Goal: Task Accomplishment & Management: Manage account settings

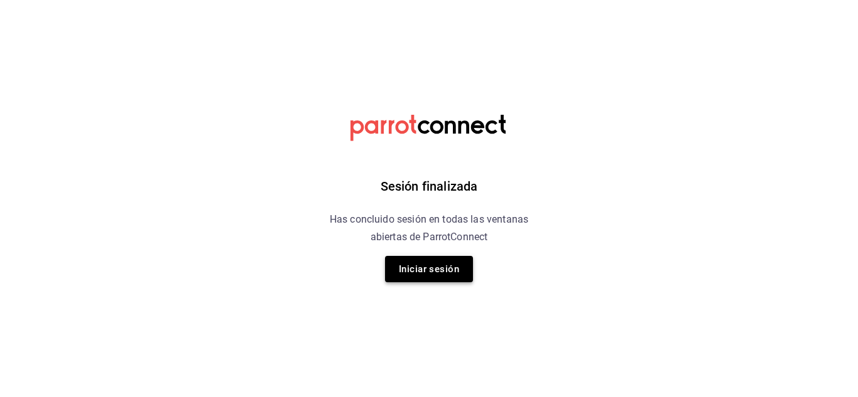
click at [448, 276] on button "Iniciar sesión" at bounding box center [429, 269] width 88 height 26
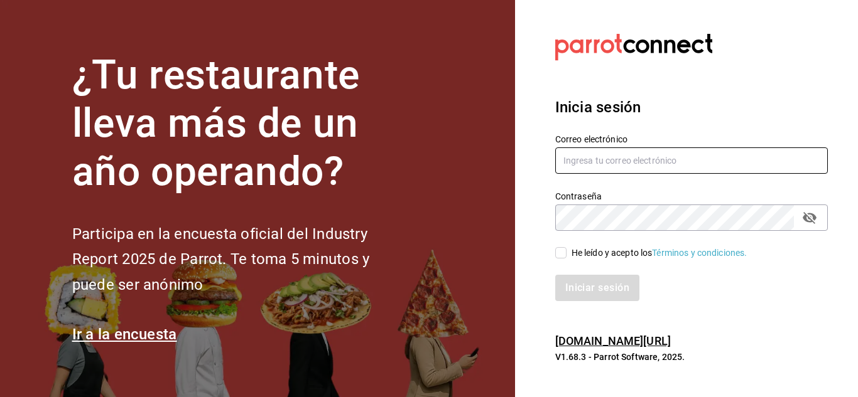
type input "[EMAIL_ADDRESS][DOMAIN_NAME]"
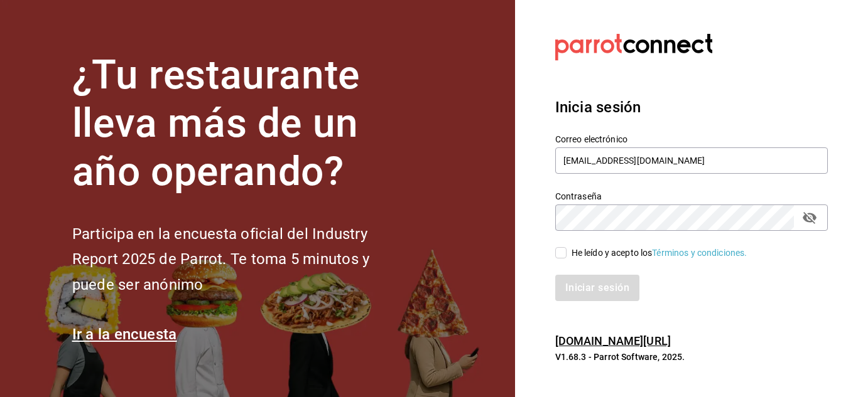
click at [567, 256] on span "He leído y acepto los Términos y condiciones." at bounding box center [656, 253] width 181 height 13
click at [566, 256] on input "He leído y acepto los Términos y condiciones." at bounding box center [560, 252] width 11 height 11
checkbox input "true"
click at [586, 291] on button "Iniciar sesión" at bounding box center [597, 288] width 85 height 26
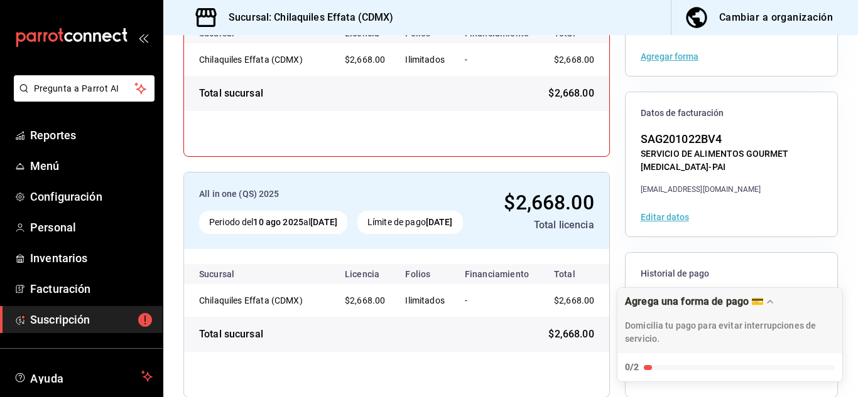
scroll to position [247, 0]
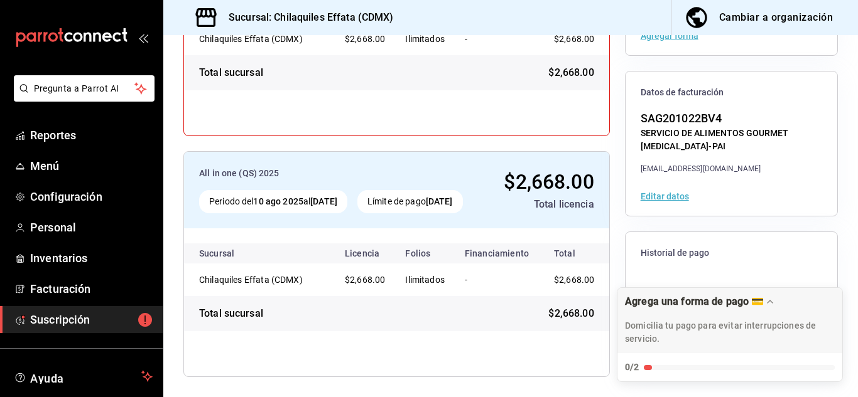
drag, startPoint x: 524, startPoint y: 309, endPoint x: 544, endPoint y: 304, distance: 20.1
click at [527, 296] on td "-" at bounding box center [497, 280] width 84 height 33
click at [67, 291] on span "Facturación" at bounding box center [91, 289] width 122 height 17
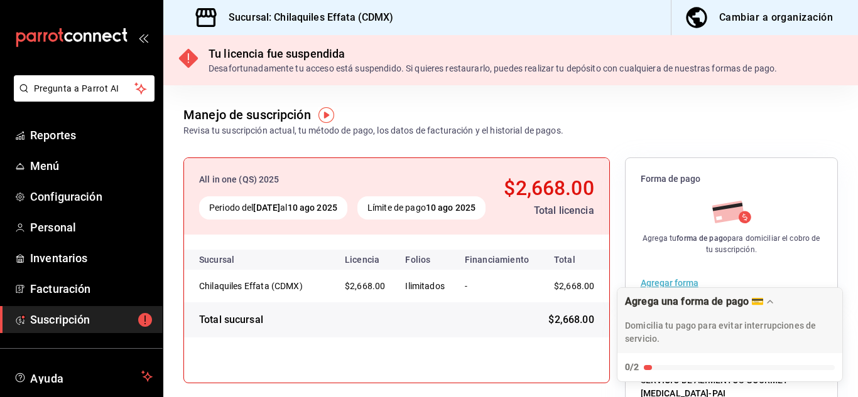
scroll to position [247, 0]
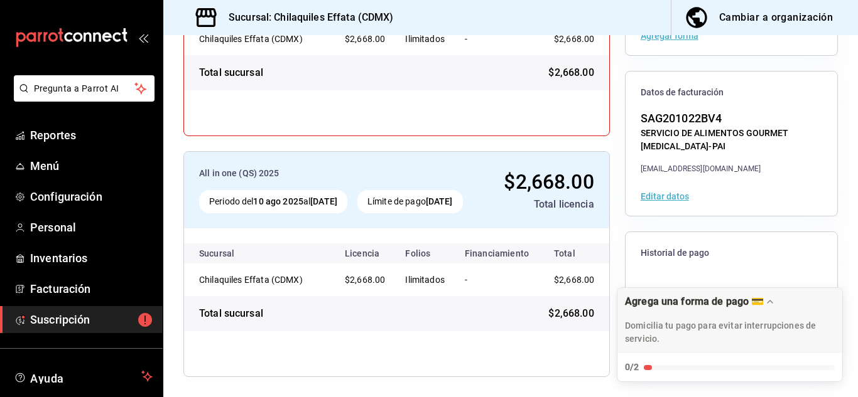
click at [65, 318] on span "Suscripción" at bounding box center [91, 319] width 122 height 17
click at [70, 168] on span "Menú" at bounding box center [91, 166] width 122 height 17
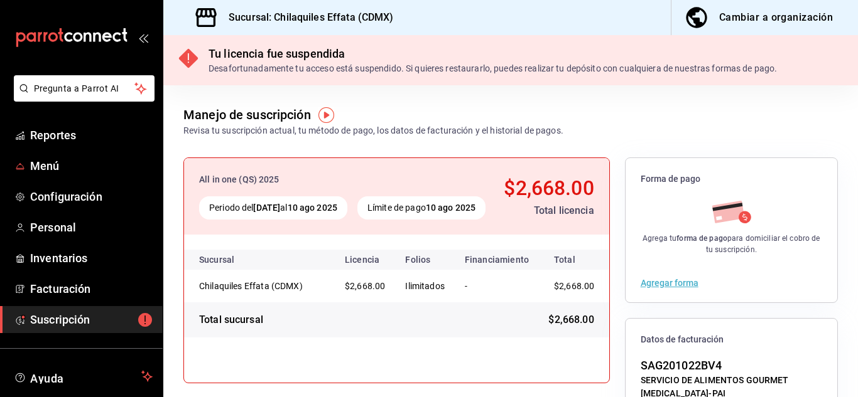
click at [70, 168] on span "Menú" at bounding box center [91, 166] width 122 height 17
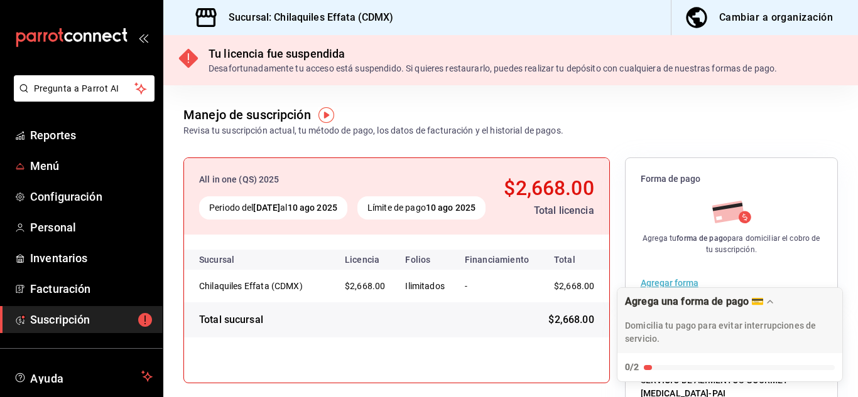
click at [70, 168] on span "Menú" at bounding box center [91, 166] width 122 height 17
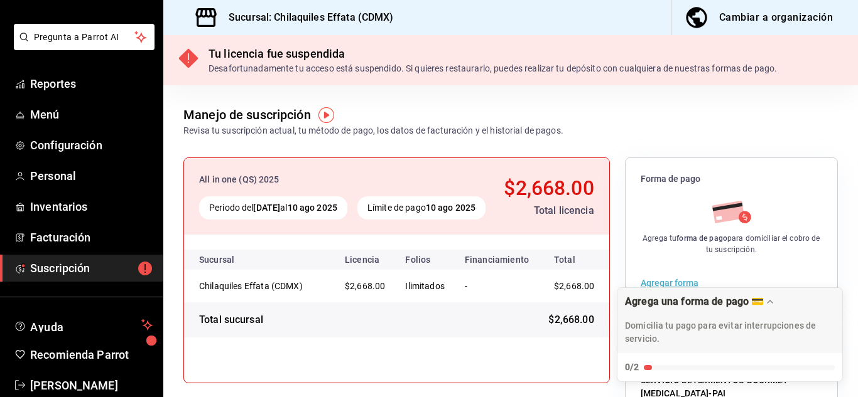
scroll to position [77, 0]
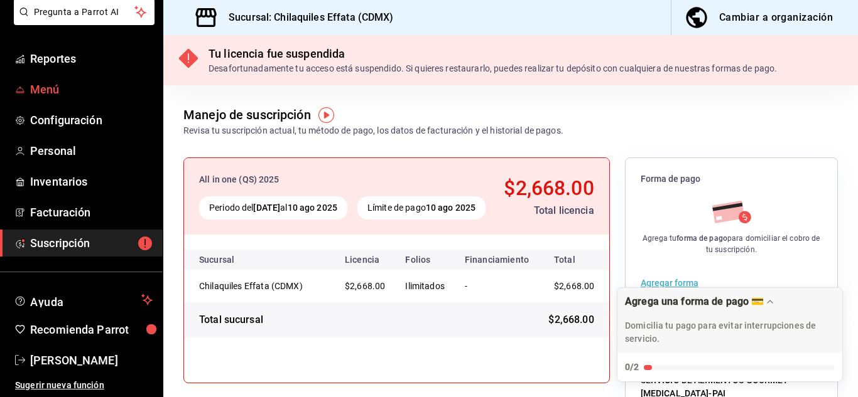
click at [101, 82] on span "Menú" at bounding box center [91, 89] width 122 height 17
